Goal: Task Accomplishment & Management: Use online tool/utility

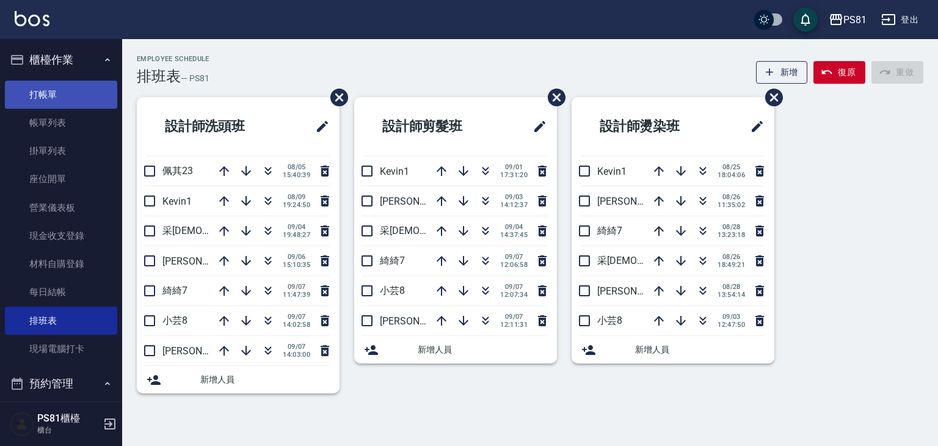
click at [54, 106] on link "打帳單" at bounding box center [61, 95] width 112 height 28
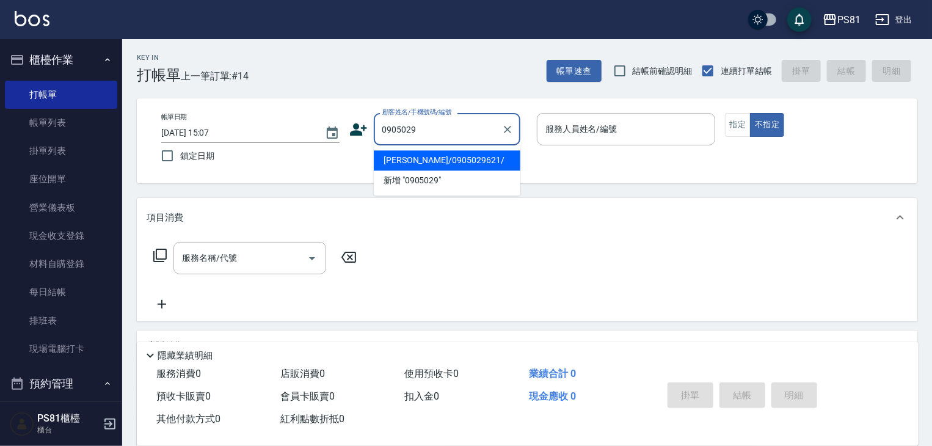
click at [391, 162] on li "[PERSON_NAME]/0905029621/" at bounding box center [447, 160] width 147 height 20
type input "[PERSON_NAME]/0905029621/"
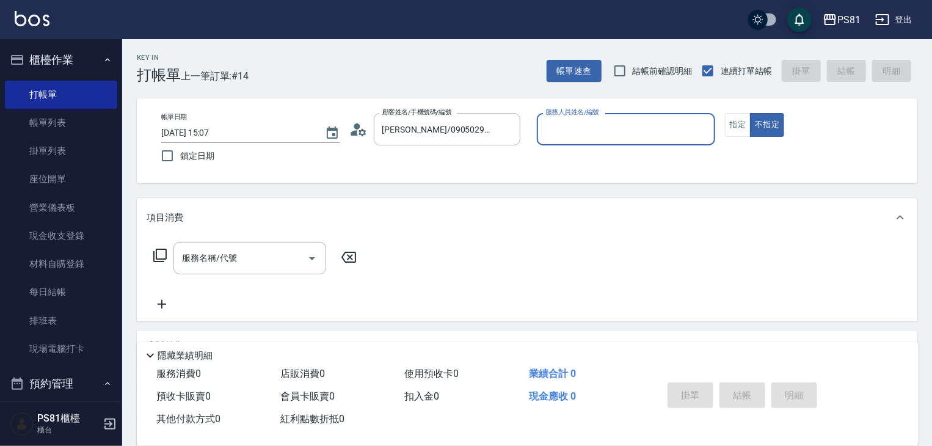
type input "綺綺-7"
click at [359, 129] on icon at bounding box center [358, 129] width 18 height 18
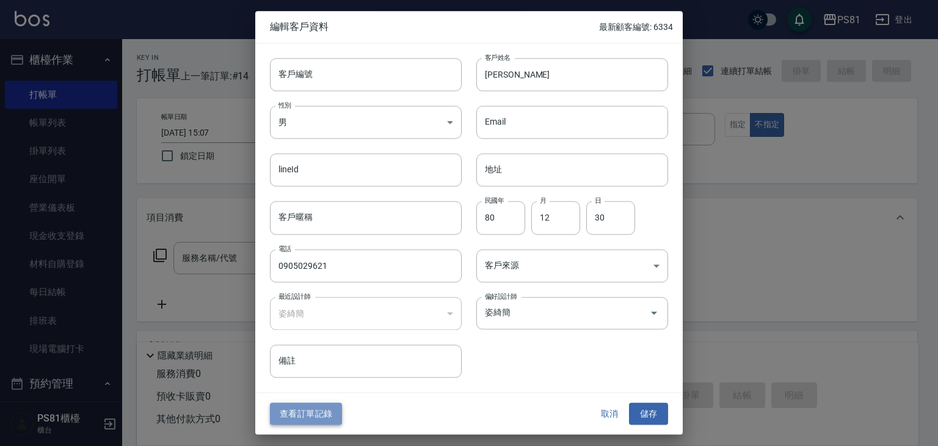
click at [318, 421] on button "查看訂單記錄" at bounding box center [306, 413] width 72 height 23
